Goal: Task Accomplishment & Management: Use online tool/utility

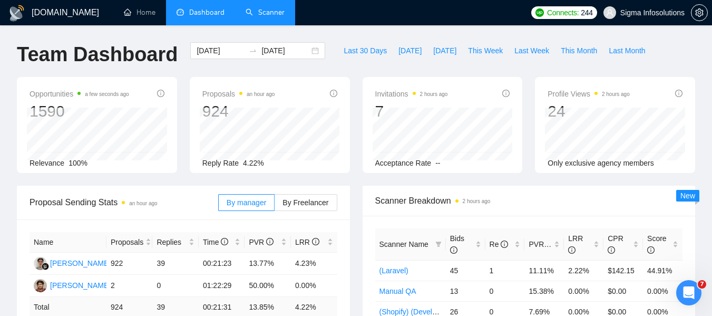
click at [273, 15] on link "Scanner" at bounding box center [265, 12] width 39 height 9
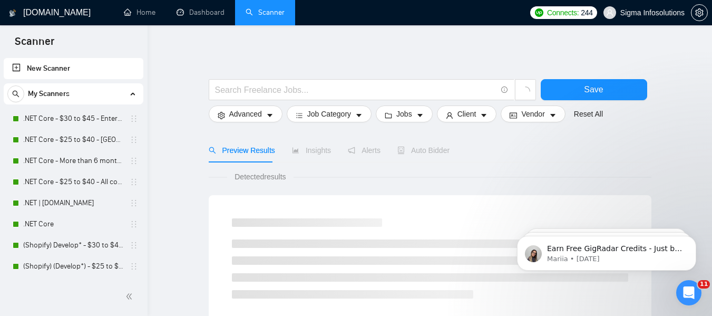
scroll to position [42, 0]
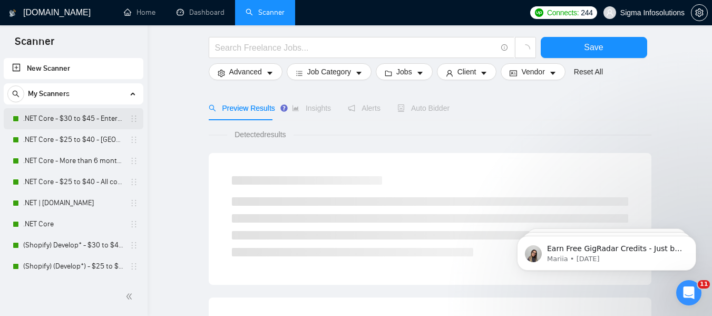
click at [60, 116] on link ".NET Core - $30 to $45 - Enterprise client - ROW" at bounding box center [73, 118] width 100 height 21
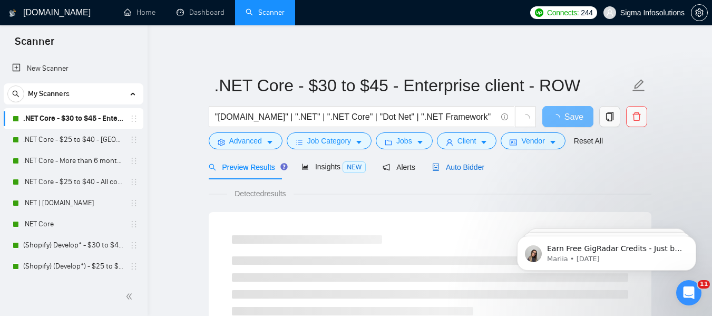
click at [461, 167] on span "Auto Bidder" at bounding box center [458, 167] width 52 height 8
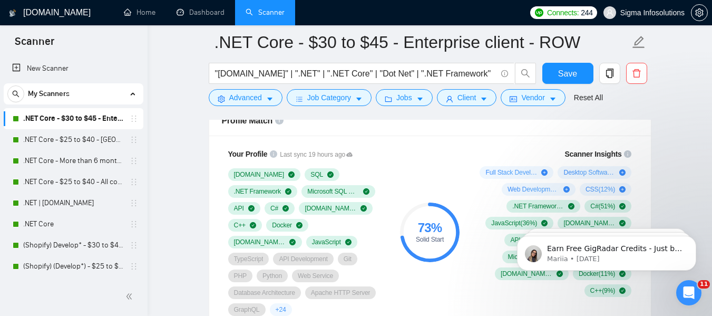
scroll to position [695, 0]
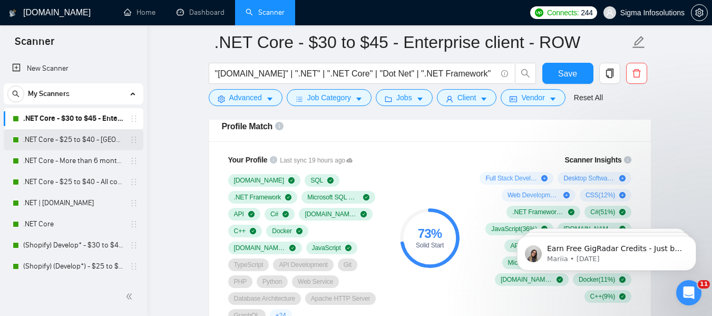
click at [68, 136] on link ".NET Core - $25 to $40 - [GEOGRAPHIC_DATA] and [GEOGRAPHIC_DATA]" at bounding box center [73, 139] width 100 height 21
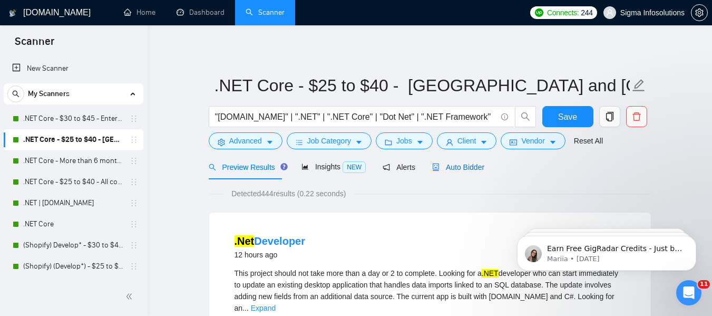
click at [458, 171] on span "Auto Bidder" at bounding box center [458, 167] width 52 height 8
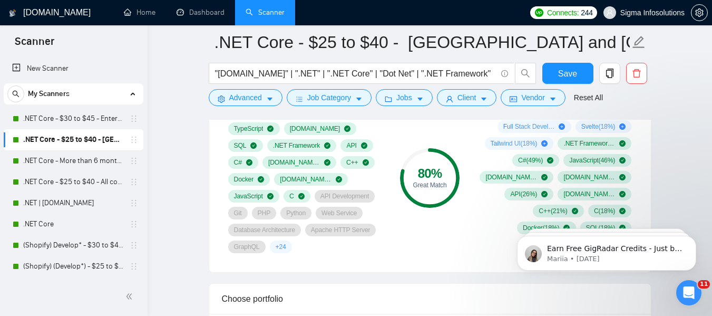
scroll to position [770, 0]
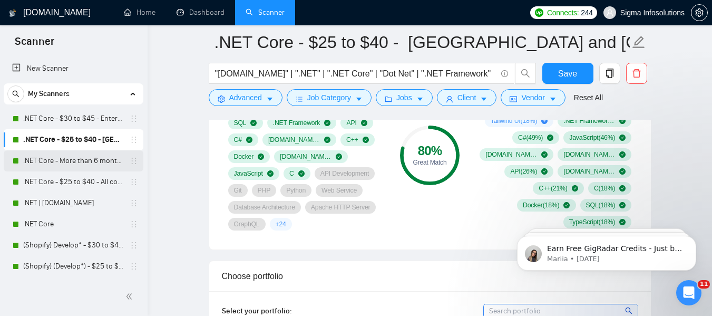
click at [44, 162] on link ".NET Core - More than 6 months of work" at bounding box center [73, 160] width 100 height 21
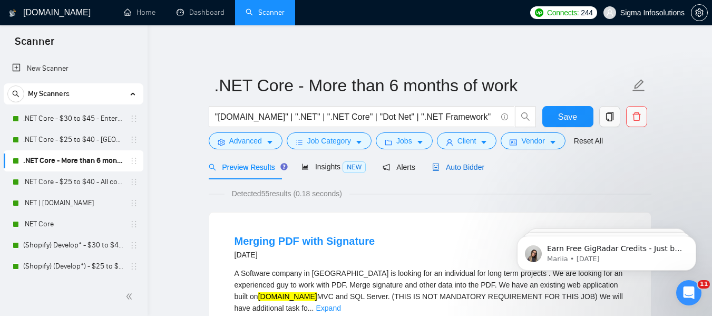
click at [477, 165] on span "Auto Bidder" at bounding box center [458, 167] width 52 height 8
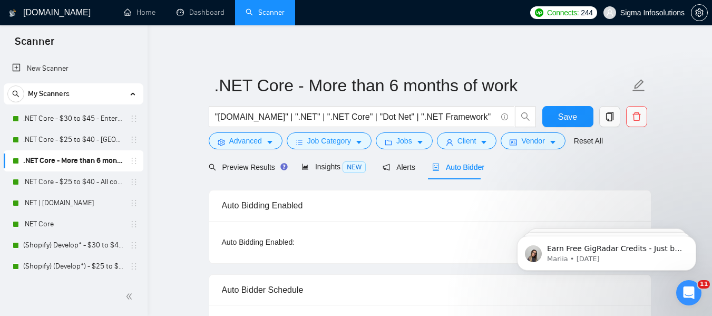
radio input "false"
radio input "true"
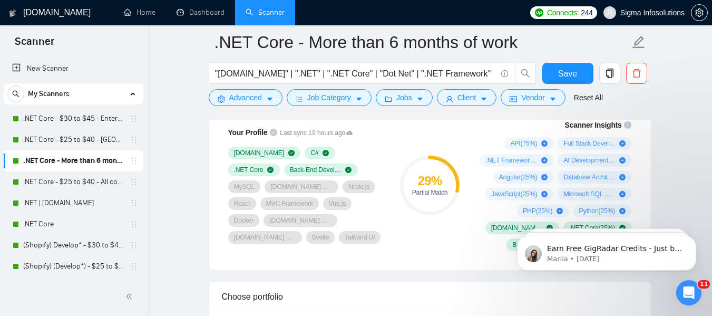
scroll to position [870, 0]
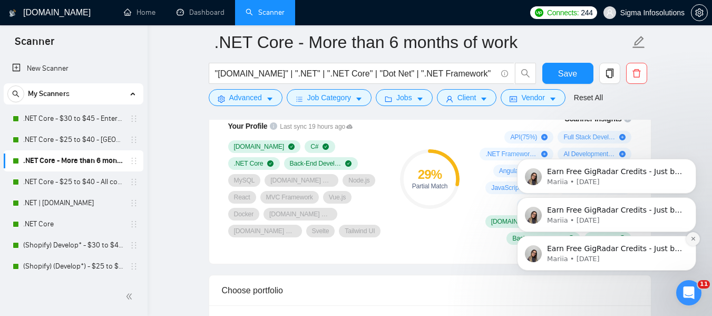
click at [693, 240] on icon "Dismiss notification" at bounding box center [694, 239] width 6 height 6
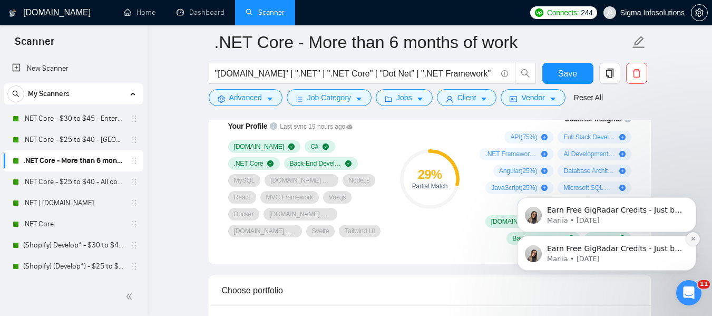
click at [694, 237] on icon "Dismiss notification" at bounding box center [694, 239] width 6 height 6
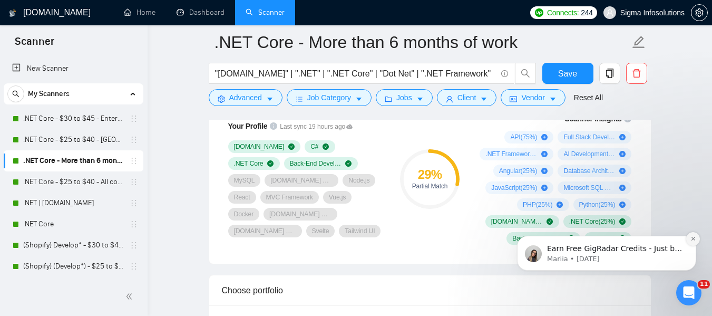
click at [692, 237] on icon "Dismiss notification" at bounding box center [694, 239] width 6 height 6
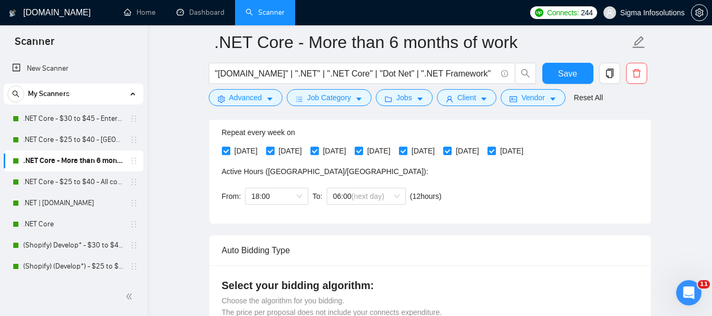
scroll to position [200, 0]
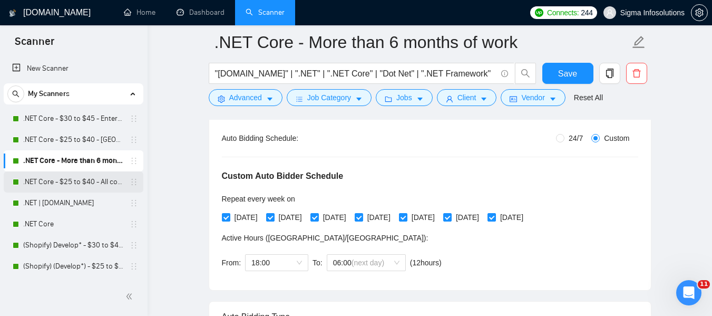
click at [59, 183] on link ".NET Core - $25 to $40 - All continents" at bounding box center [73, 181] width 100 height 21
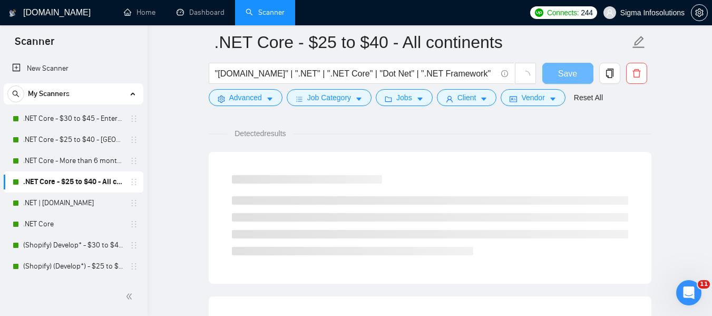
scroll to position [200, 0]
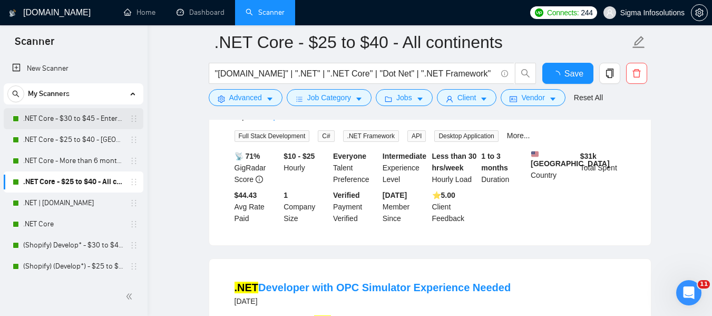
click at [67, 119] on link ".NET Core - $30 to $45 - Enterprise client - ROW" at bounding box center [73, 118] width 100 height 21
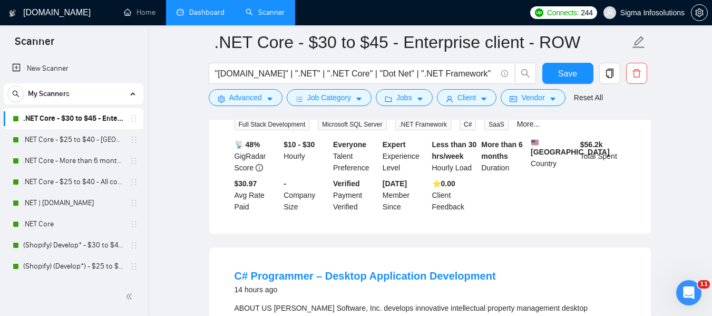
click at [197, 12] on link "Dashboard" at bounding box center [201, 12] width 48 height 9
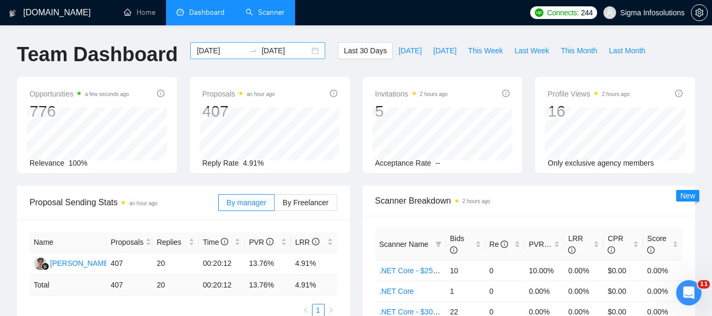
click at [215, 45] on input "[DATE]" at bounding box center [221, 51] width 48 height 12
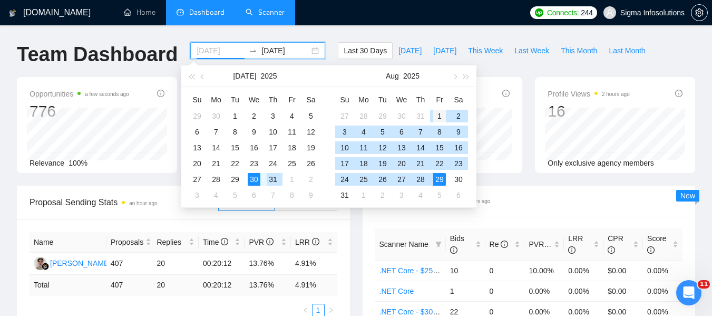
type input "[DATE]"
click at [436, 114] on div "1" at bounding box center [439, 116] width 13 height 13
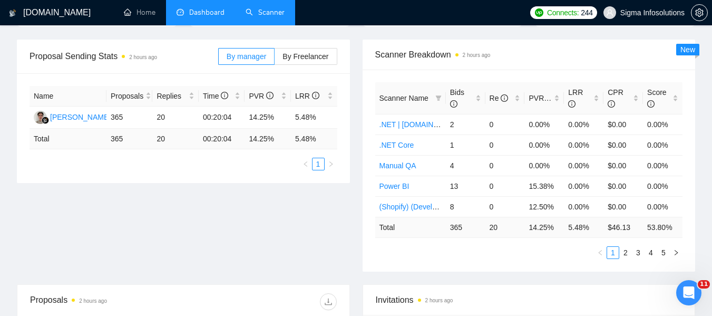
scroll to position [127, 0]
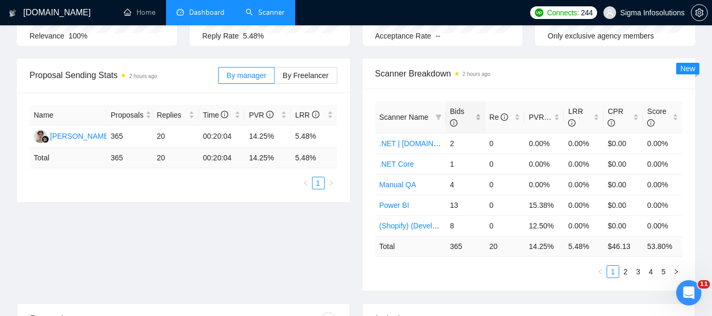
click at [453, 111] on span "Bids" at bounding box center [457, 117] width 14 height 20
click at [627, 275] on link "2" at bounding box center [626, 272] width 12 height 12
click at [640, 277] on li "3" at bounding box center [638, 271] width 13 height 13
click at [654, 275] on link "4" at bounding box center [651, 272] width 12 height 12
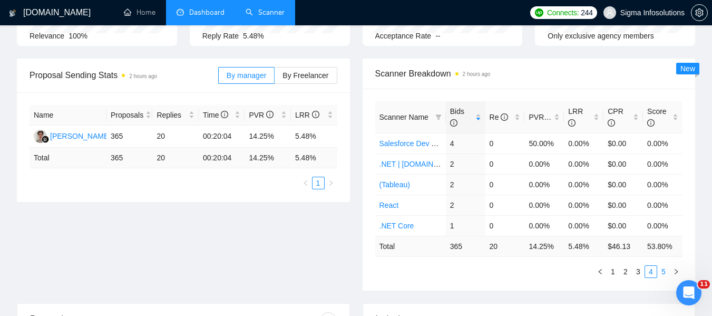
click at [665, 274] on link "5" at bounding box center [664, 272] width 12 height 12
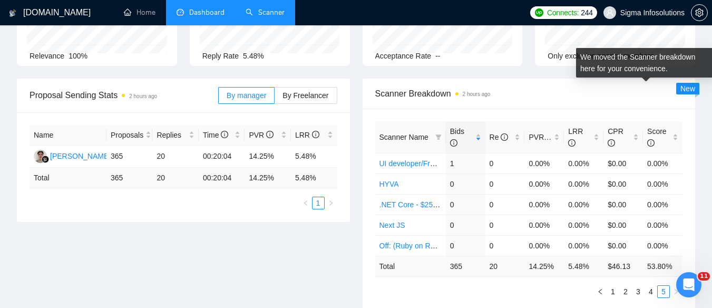
click at [686, 88] on span "New" at bounding box center [688, 88] width 15 height 8
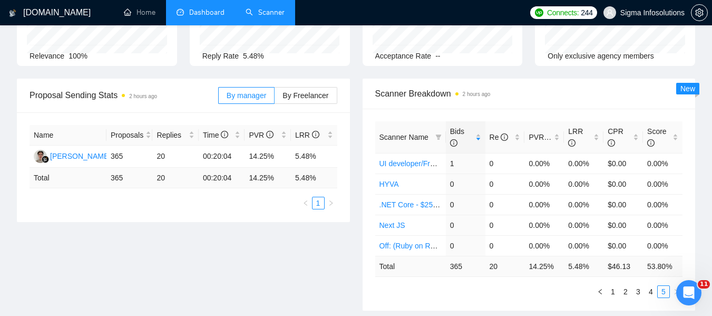
click at [675, 104] on div "Scanner Breakdown 2 hours ago" at bounding box center [529, 94] width 308 height 30
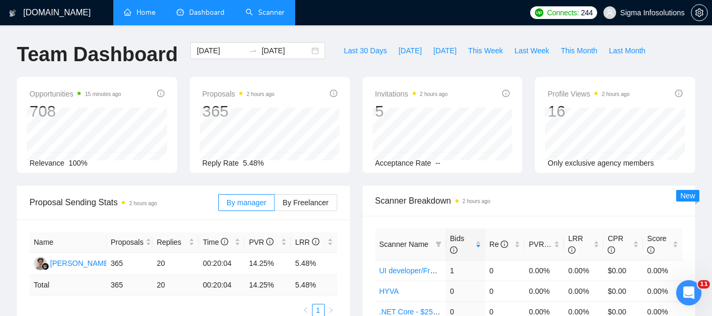
click at [129, 9] on link "Home" at bounding box center [140, 12] width 32 height 9
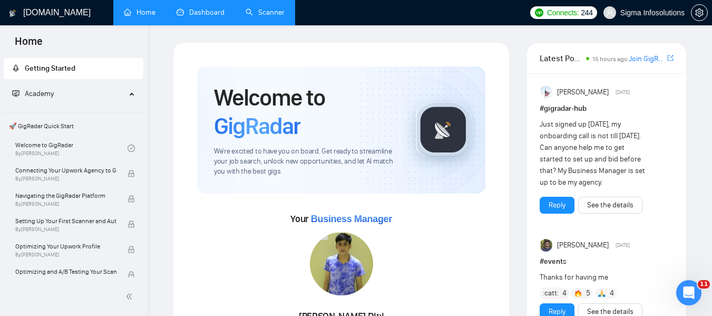
click at [213, 17] on link "Dashboard" at bounding box center [201, 12] width 48 height 9
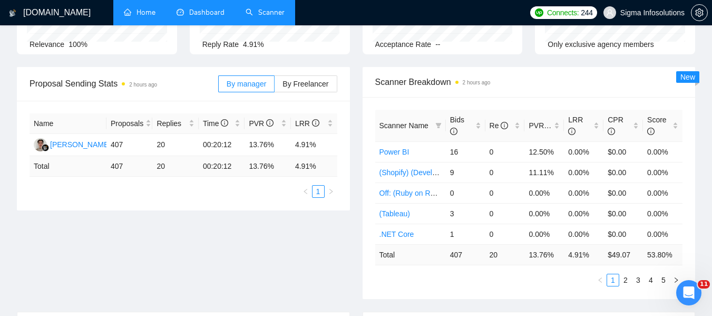
scroll to position [115, 0]
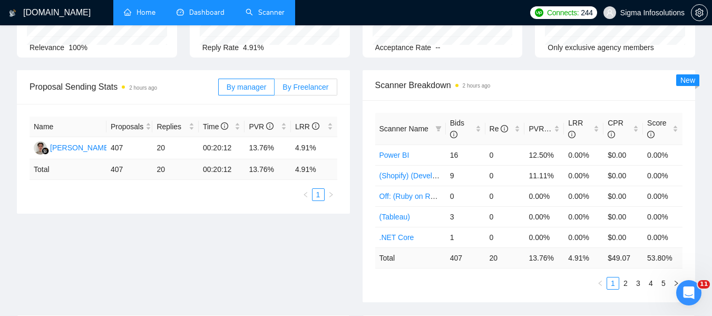
click at [310, 81] on label "By Freelancer" at bounding box center [306, 87] width 62 height 17
click at [275, 90] on input "By Freelancer" at bounding box center [275, 90] width 0 height 0
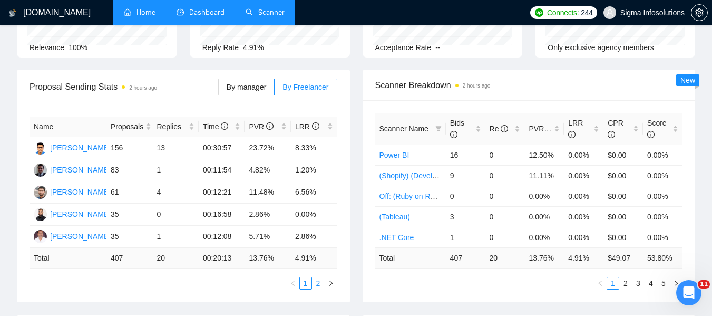
click at [318, 286] on link "2" at bounding box center [319, 283] width 12 height 12
click at [303, 285] on link "1" at bounding box center [306, 283] width 12 height 12
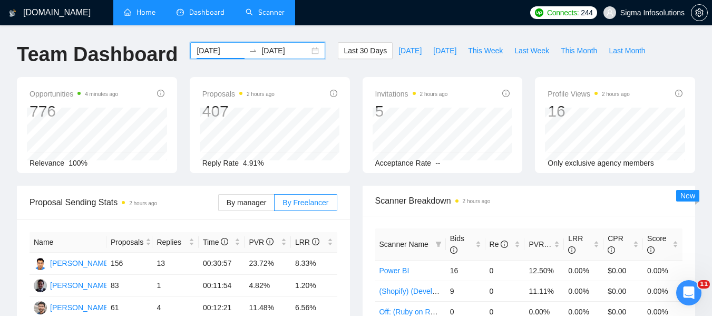
click at [213, 51] on input "[DATE]" at bounding box center [221, 51] width 48 height 12
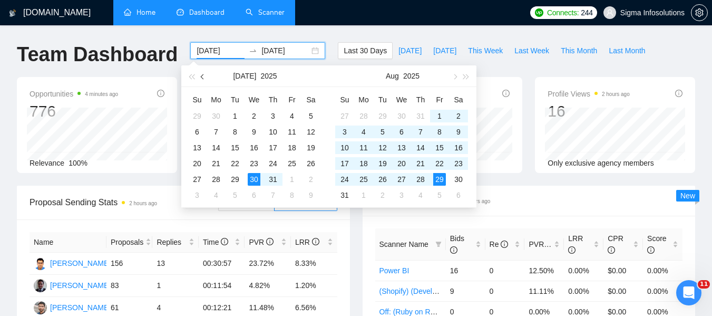
click at [199, 76] on button "button" at bounding box center [203, 75] width 12 height 21
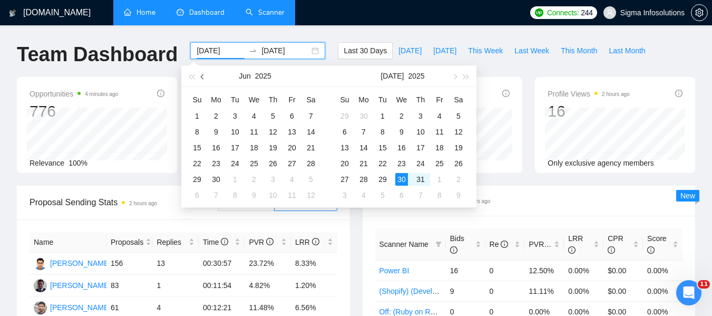
click at [199, 76] on button "button" at bounding box center [203, 75] width 12 height 21
type input "[DATE]"
click at [234, 114] on div "1" at bounding box center [235, 116] width 13 height 13
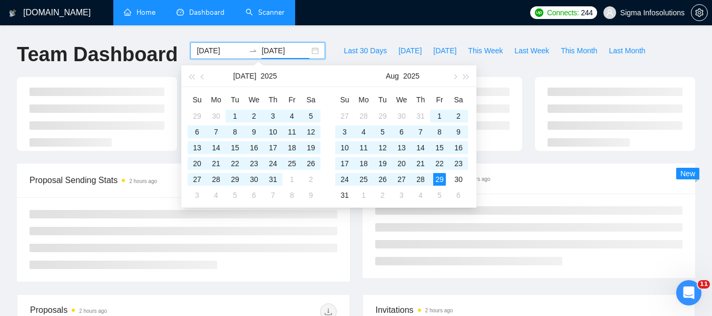
click at [392, 24] on ul "Home Dashboard Scanner" at bounding box center [317, 12] width 415 height 25
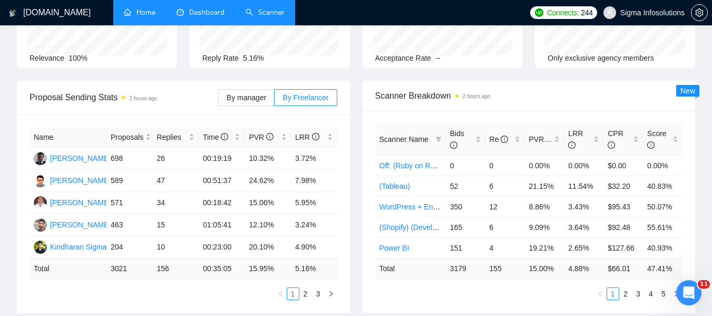
scroll to position [102, 0]
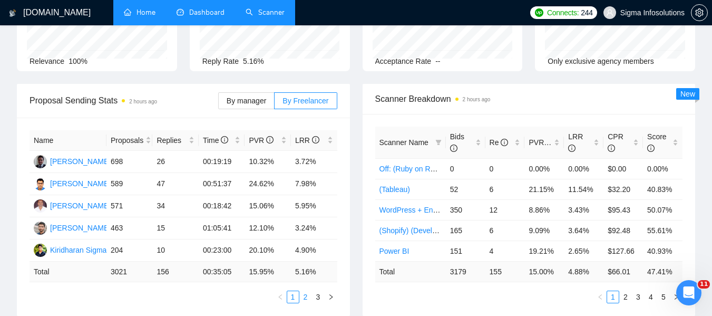
click at [302, 293] on link "2" at bounding box center [306, 297] width 12 height 12
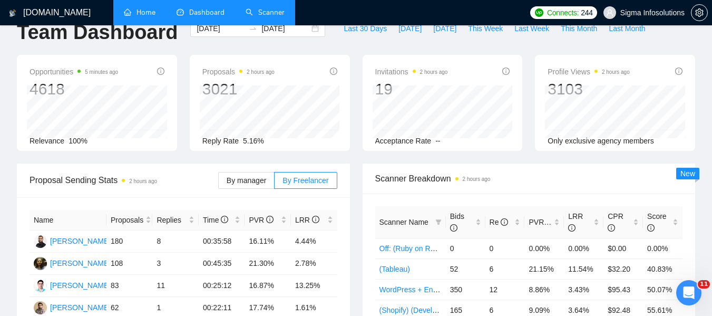
scroll to position [0, 0]
